Goal: Task Accomplishment & Management: Use online tool/utility

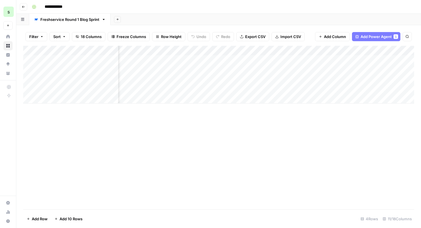
scroll to position [0, 75]
click at [299, 59] on div "Add Column" at bounding box center [218, 75] width 391 height 58
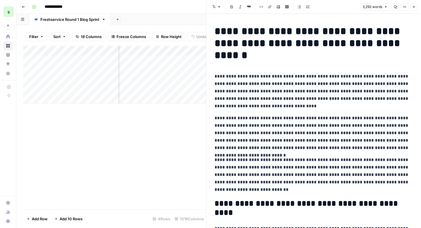
click at [415, 9] on button "Close" at bounding box center [413, 6] width 7 height 7
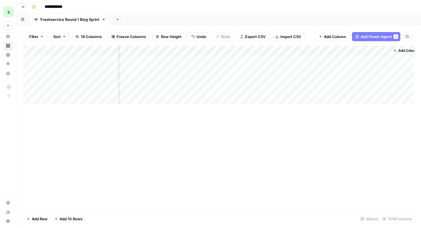
scroll to position [0, 396]
click at [318, 60] on div "Add Column" at bounding box center [218, 75] width 391 height 58
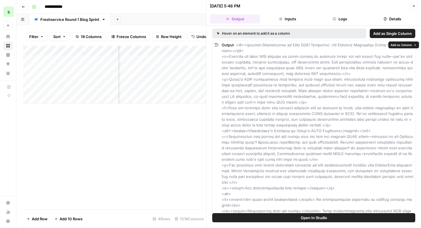
click at [315, 219] on span "Open In Studio" at bounding box center [314, 218] width 26 height 6
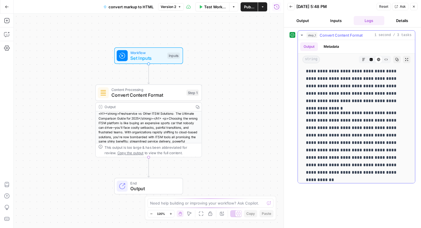
scroll to position [191, 0]
click at [404, 58] on button "Expand Output" at bounding box center [406, 59] width 7 height 7
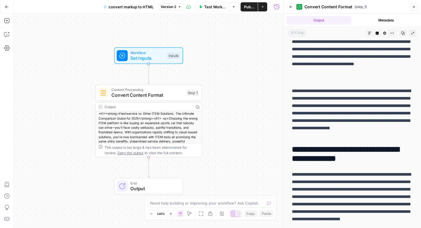
scroll to position [0, 0]
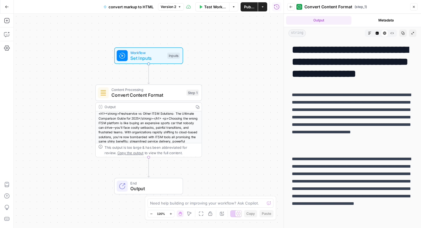
click at [296, 106] on p "**********" at bounding box center [352, 121] width 121 height 60
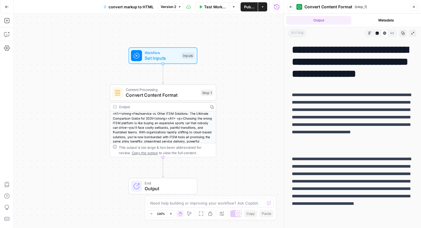
click at [307, 113] on p "**********" at bounding box center [352, 121] width 121 height 60
click at [300, 108] on p "**********" at bounding box center [352, 121] width 121 height 60
click at [297, 104] on p "**********" at bounding box center [352, 121] width 121 height 60
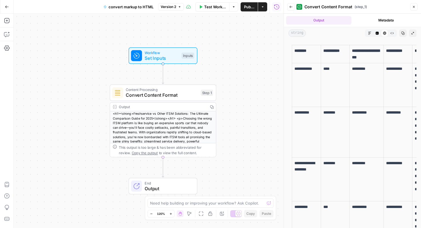
scroll to position [879, 0]
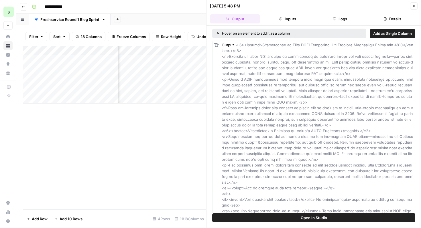
scroll to position [0, 396]
click at [415, 5] on icon "button" at bounding box center [413, 5] width 3 height 3
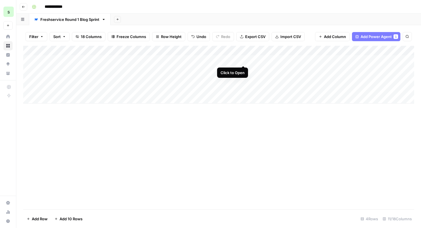
click at [243, 60] on div "Add Column" at bounding box center [218, 75] width 391 height 58
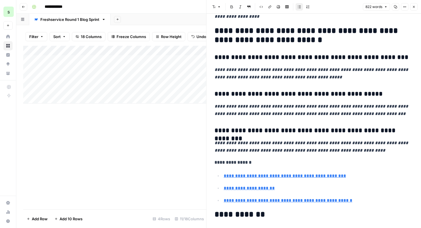
scroll to position [1297, 0]
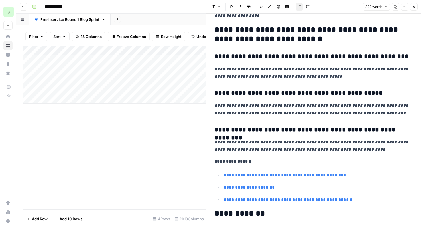
click at [153, 134] on div "Add Column" at bounding box center [114, 128] width 183 height 164
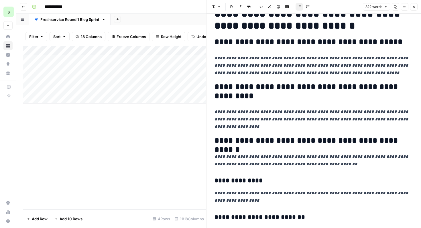
scroll to position [129, 0]
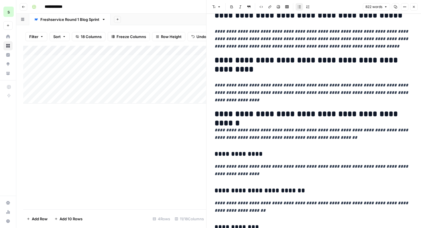
click at [414, 7] on icon "button" at bounding box center [413, 6] width 3 height 3
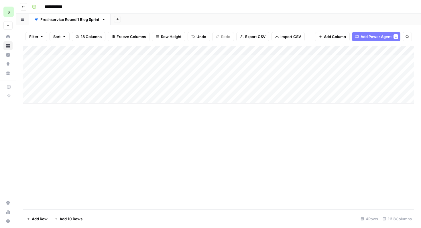
click at [186, 51] on div "Add Column" at bounding box center [218, 75] width 391 height 58
